Goal: Transaction & Acquisition: Book appointment/travel/reservation

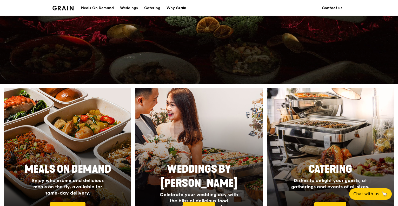
scroll to position [182, 0]
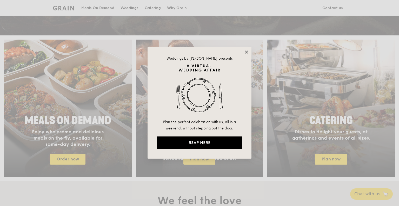
click at [247, 52] on icon at bounding box center [246, 51] width 3 height 3
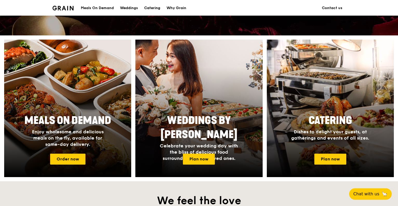
click at [154, 6] on div "Catering" at bounding box center [152, 8] width 16 height 16
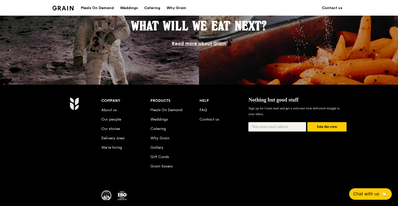
scroll to position [497, 0]
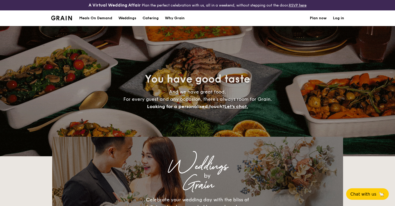
select select
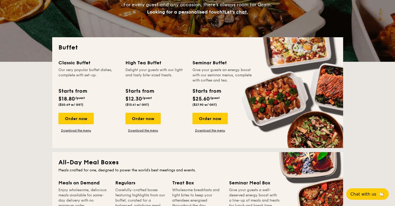
scroll to position [104, 0]
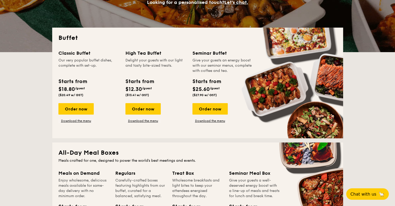
drag, startPoint x: 75, startPoint y: 60, endPoint x: 96, endPoint y: 67, distance: 21.9
click at [96, 67] on div "Our very popular buffet dishes, complete with set-up." at bounding box center [88, 66] width 61 height 16
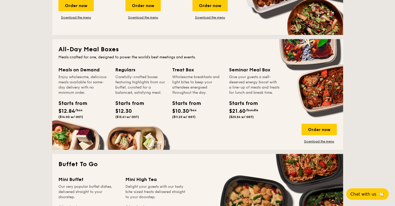
scroll to position [208, 0]
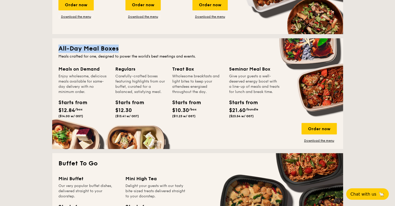
drag, startPoint x: 60, startPoint y: 48, endPoint x: 119, endPoint y: 47, distance: 58.5
click at [119, 47] on h2 "All-Day Meal Boxes" at bounding box center [197, 48] width 279 height 8
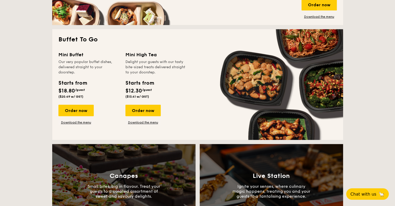
scroll to position [338, 0]
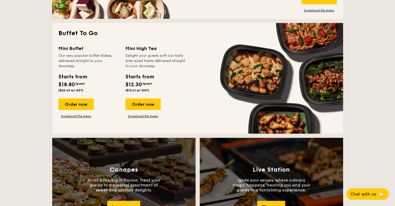
drag, startPoint x: 59, startPoint y: 56, endPoint x: 102, endPoint y: 65, distance: 43.5
click at [102, 65] on div "Our very popular buffet dishes, delivered straight to your doorstep." at bounding box center [88, 61] width 61 height 16
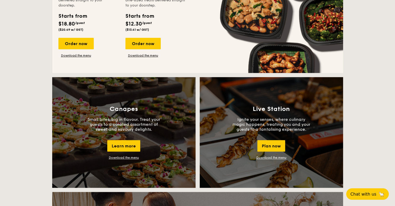
scroll to position [390, 0]
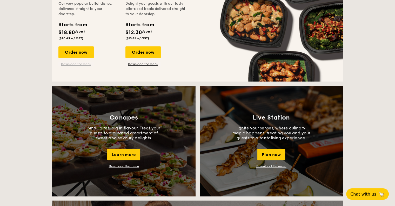
click at [78, 65] on link "Download the menu" at bounding box center [75, 64] width 35 height 4
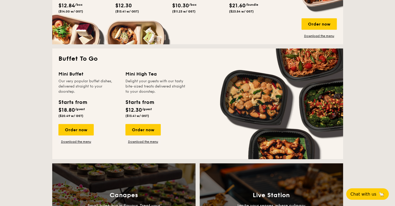
scroll to position [312, 0]
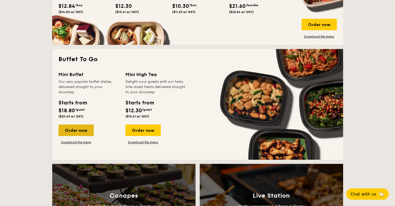
click at [69, 130] on div "Order now" at bounding box center [75, 129] width 35 height 11
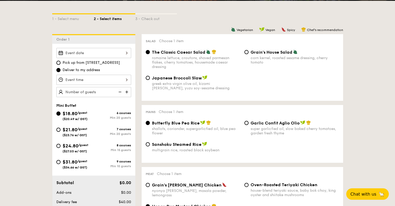
scroll to position [130, 0]
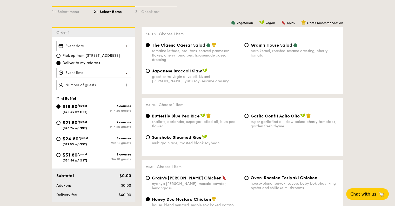
click at [91, 44] on div at bounding box center [93, 46] width 75 height 10
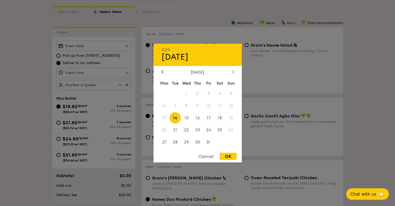
click at [231, 71] on div at bounding box center [233, 71] width 5 height 5
click at [233, 71] on icon at bounding box center [233, 71] width 2 height 3
click at [218, 104] on span "13" at bounding box center [219, 105] width 11 height 11
click at [224, 156] on div "OK" at bounding box center [228, 156] width 17 height 7
type input "[DATE]"
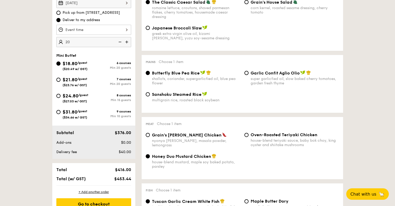
scroll to position [182, 0]
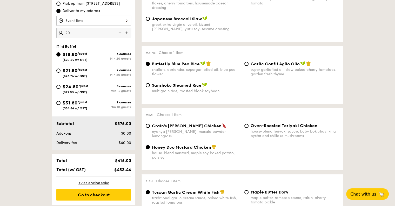
drag, startPoint x: 115, startPoint y: 161, endPoint x: 133, endPoint y: 161, distance: 17.9
click at [133, 161] on div "$416.00" at bounding box center [118, 160] width 32 height 5
click at [87, 22] on div at bounding box center [93, 21] width 75 height 10
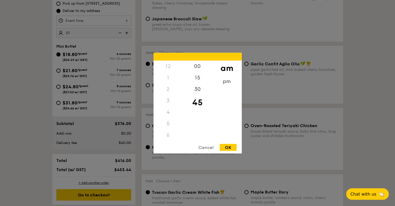
scroll to position [62, 0]
click at [207, 148] on div "Cancel" at bounding box center [205, 147] width 25 height 7
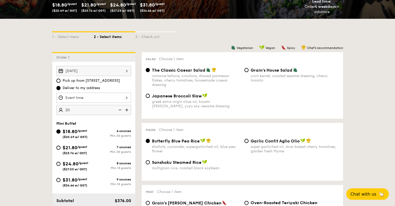
scroll to position [104, 0]
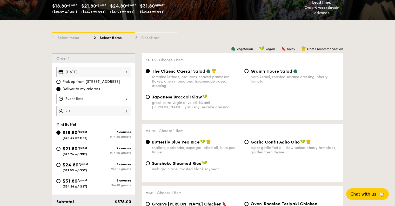
type input "20 guests"
click at [72, 169] on span "($27.03 w/ GST)" at bounding box center [75, 170] width 24 height 4
click at [61, 167] on input "$24.80 /guest ($27.03 w/ GST) 8 courses Min 15 guests" at bounding box center [58, 164] width 4 height 4
radio input "true"
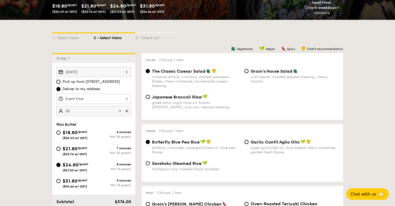
radio input "true"
radio input "false"
radio input "true"
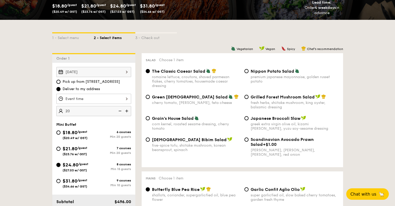
scroll to position [182, 0]
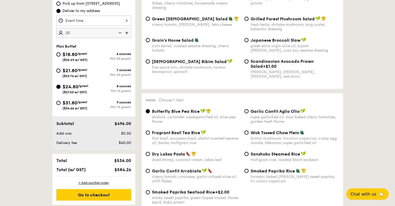
type input "20 guests"
click at [66, 105] on span "$31.80" at bounding box center [70, 103] width 15 height 6
click at [61, 105] on input "$31.80 /guest ($34.66 w/ GST) 9 courses Min 10 guests" at bounding box center [58, 103] width 4 height 4
radio input "true"
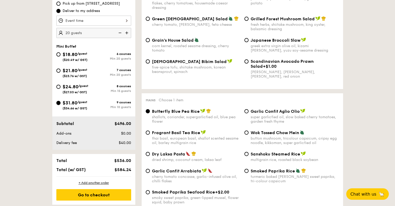
radio input "true"
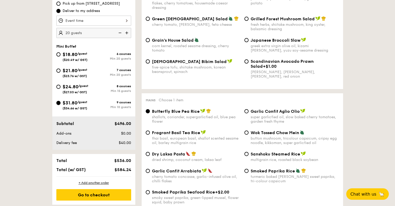
radio input "true"
drag, startPoint x: 9, startPoint y: 69, endPoint x: 18, endPoint y: 72, distance: 10.4
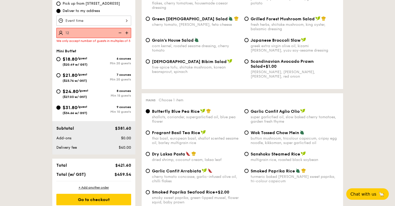
type input "12 guests"
click at [72, 99] on span "($27.03 w/ GST)" at bounding box center [75, 97] width 24 height 4
click at [61, 93] on input "$24.80 /guest ($27.03 w/ GST) 8 courses Min 15 guests" at bounding box center [58, 91] width 4 height 4
radio input "true"
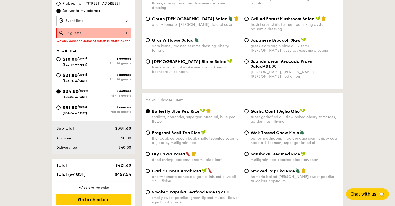
radio input "true"
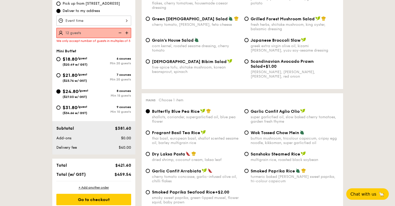
radio input "true"
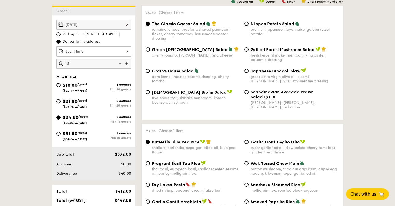
scroll to position [78, 0]
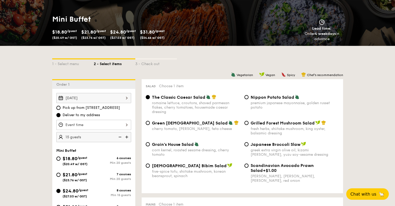
type input "15"
select select
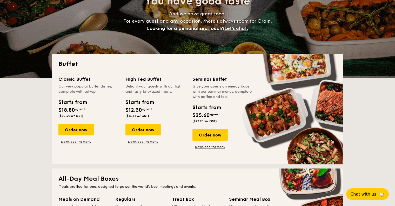
scroll to position [776, 0]
